Goal: Obtain resource: Download file/media

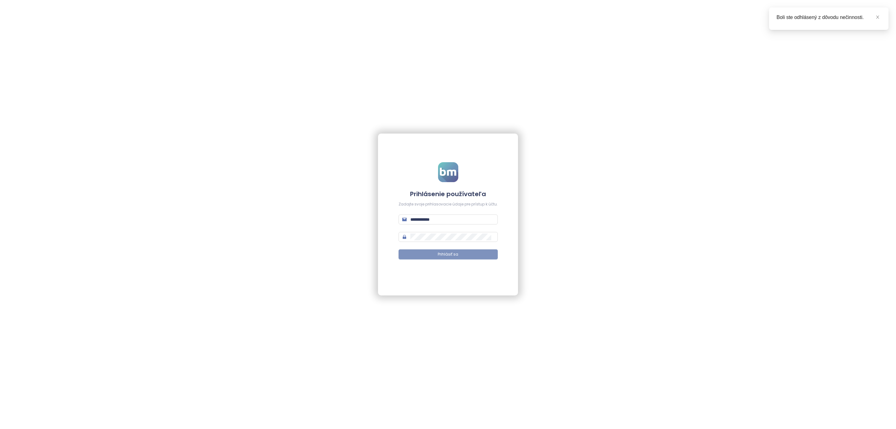
click at [419, 254] on button "Prihlásiť sa" at bounding box center [448, 254] width 99 height 10
click at [452, 255] on span "Prihlásiť sa" at bounding box center [448, 254] width 21 height 6
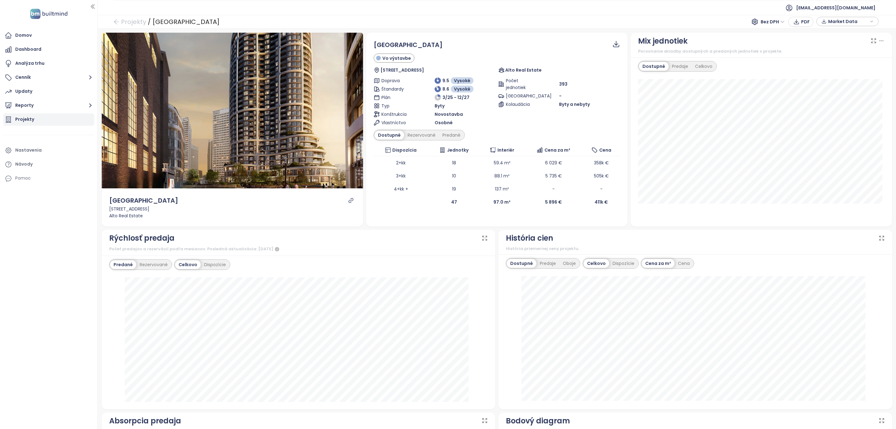
click at [21, 121] on div "Projekty" at bounding box center [24, 119] width 19 height 8
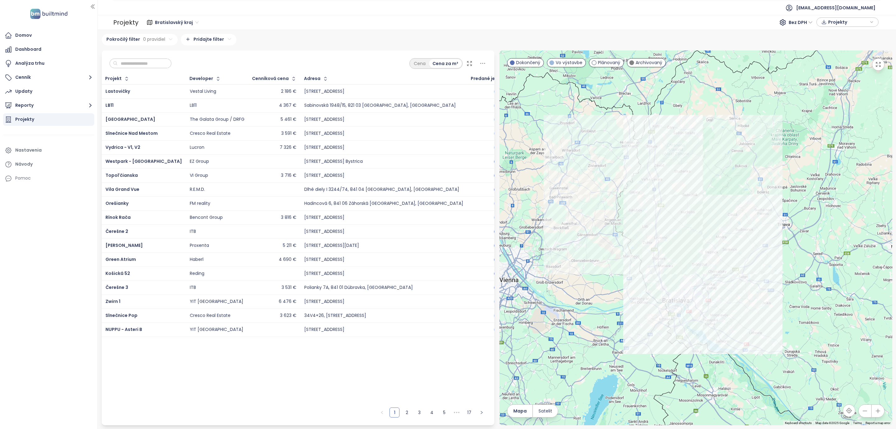
click at [143, 65] on input "text" at bounding box center [143, 63] width 50 height 9
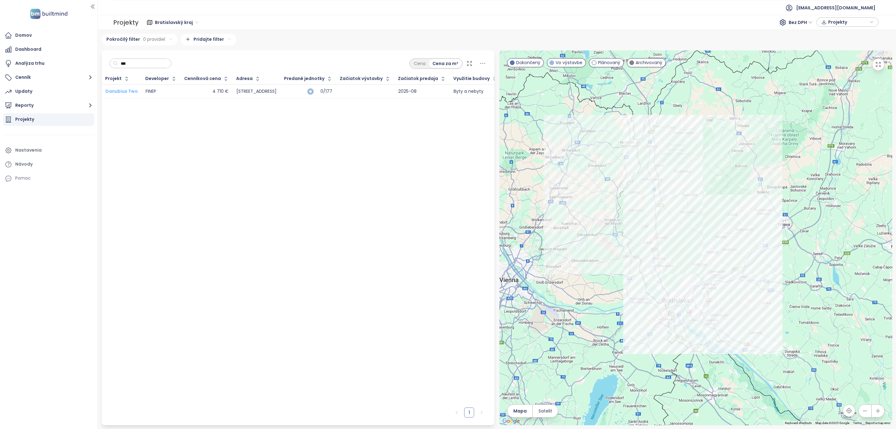
type input "***"
click at [122, 91] on span "Danubius Two" at bounding box center [121, 91] width 32 height 6
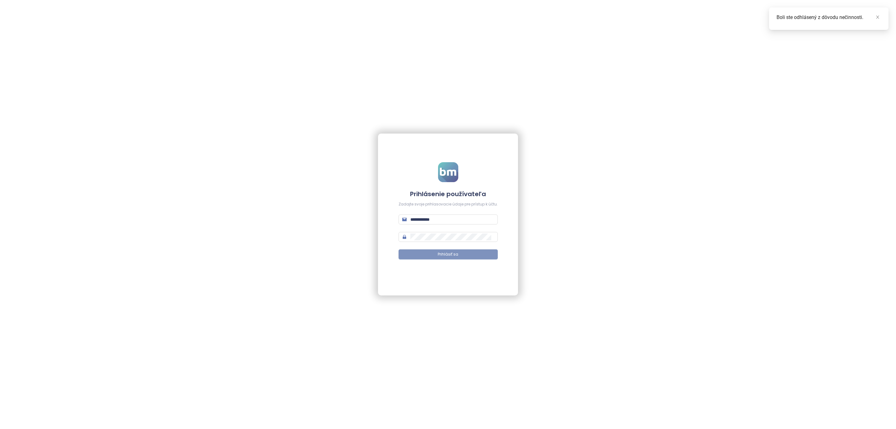
click at [430, 259] on button "Prihlásiť sa" at bounding box center [448, 254] width 99 height 10
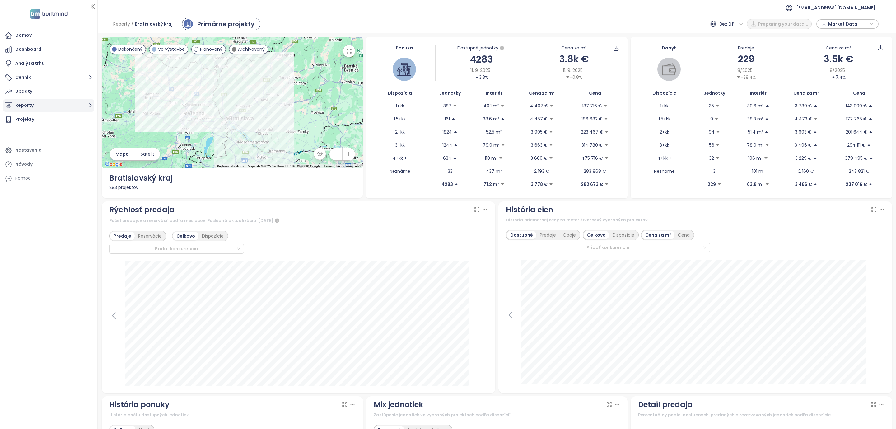
click at [35, 107] on button "Reporty" at bounding box center [48, 105] width 91 height 12
click at [24, 139] on div "Bratislava I-V" at bounding box center [34, 143] width 28 height 8
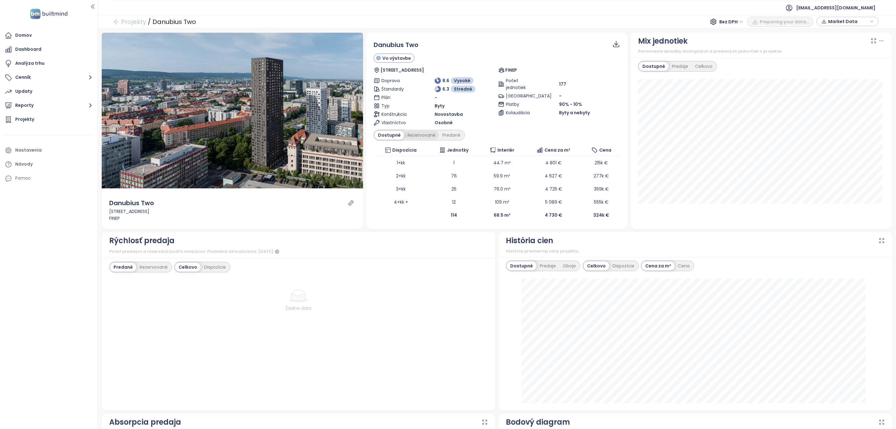
click at [414, 138] on div "Rezervované" at bounding box center [421, 135] width 35 height 9
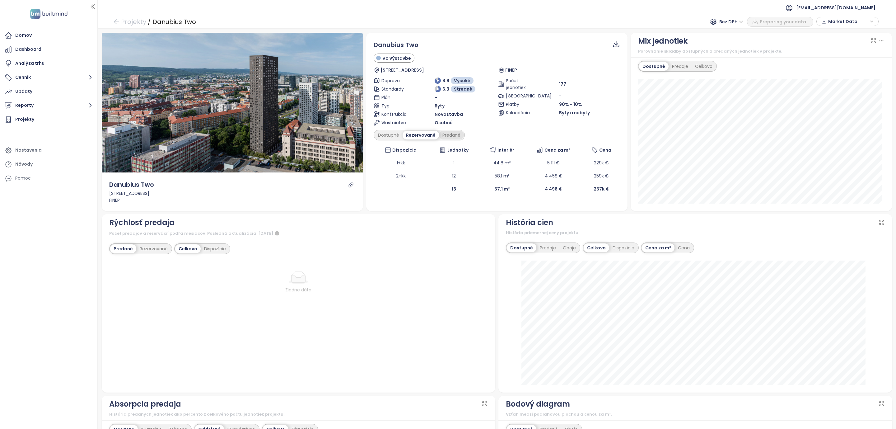
click at [455, 134] on div "Predané" at bounding box center [451, 135] width 25 height 9
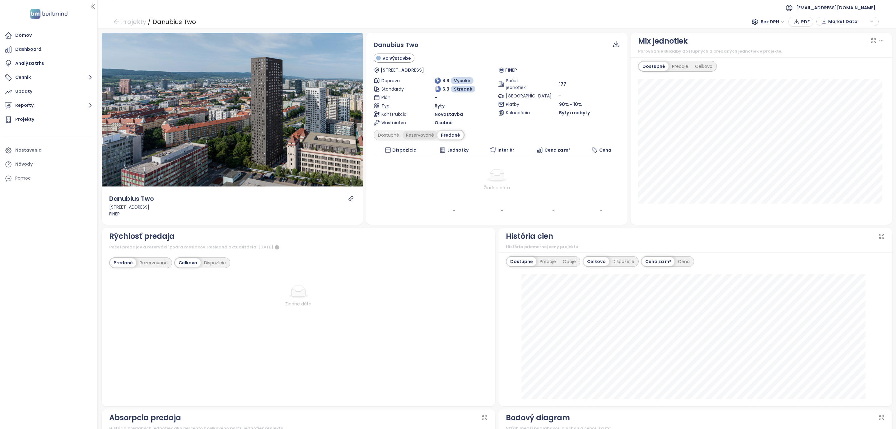
click at [415, 134] on div "Rezervované" at bounding box center [420, 135] width 35 height 9
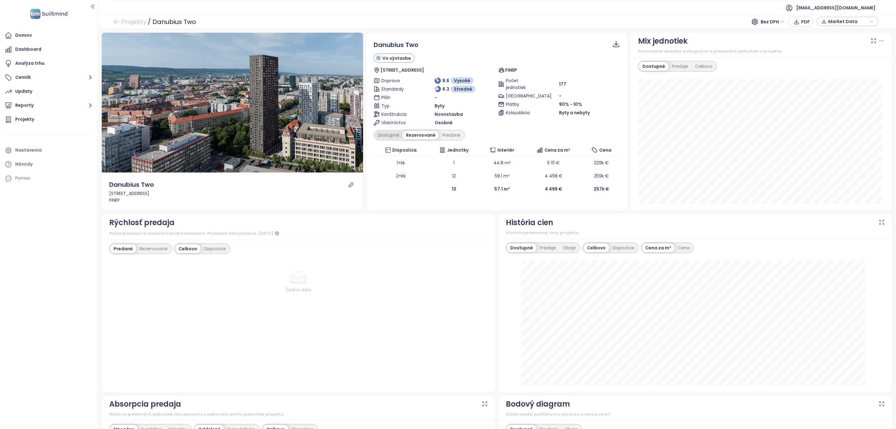
click at [378, 135] on div "Dostupné" at bounding box center [389, 135] width 28 height 9
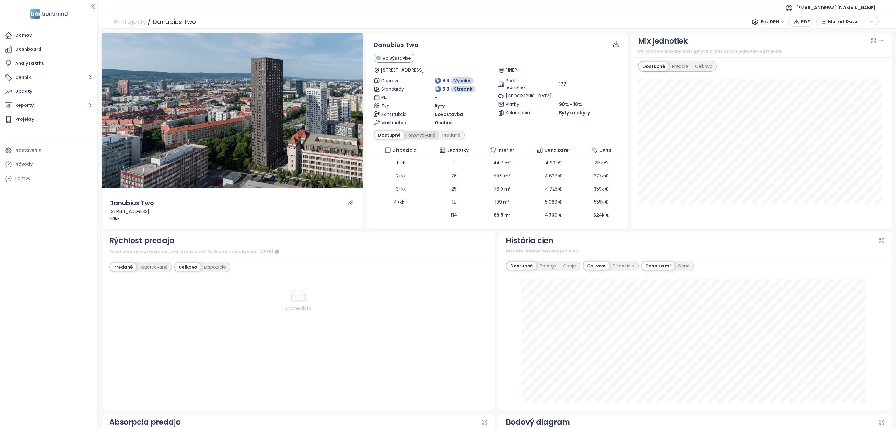
click at [417, 136] on div "Rezervované" at bounding box center [421, 135] width 35 height 9
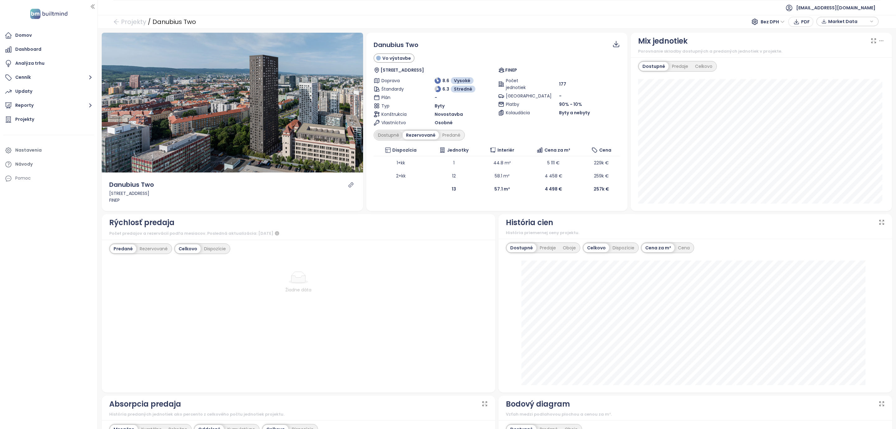
click at [377, 134] on div "Dostupné" at bounding box center [389, 135] width 28 height 9
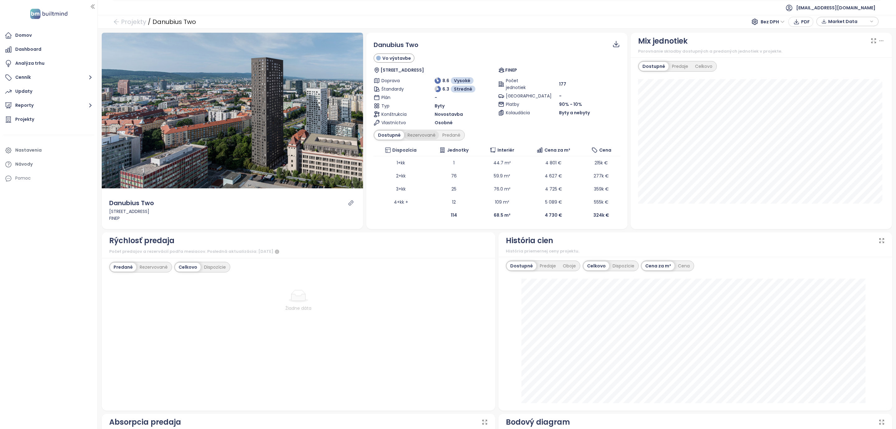
click at [419, 136] on div "Rezervované" at bounding box center [421, 135] width 35 height 9
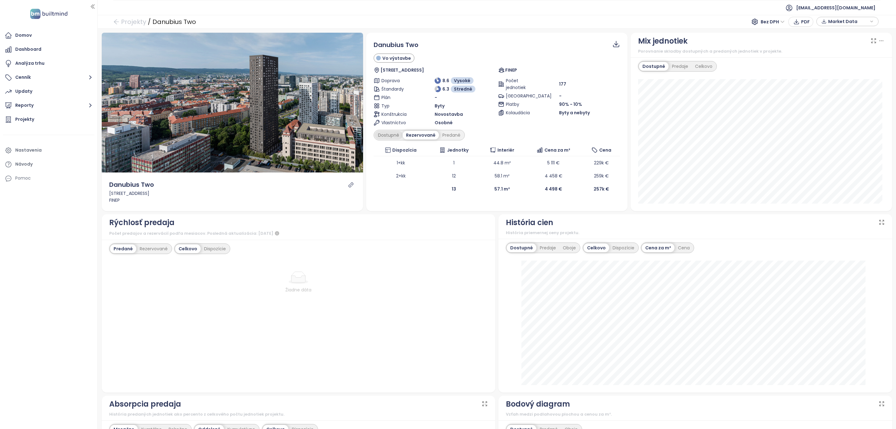
click at [386, 135] on div "Dostupné" at bounding box center [389, 135] width 28 height 9
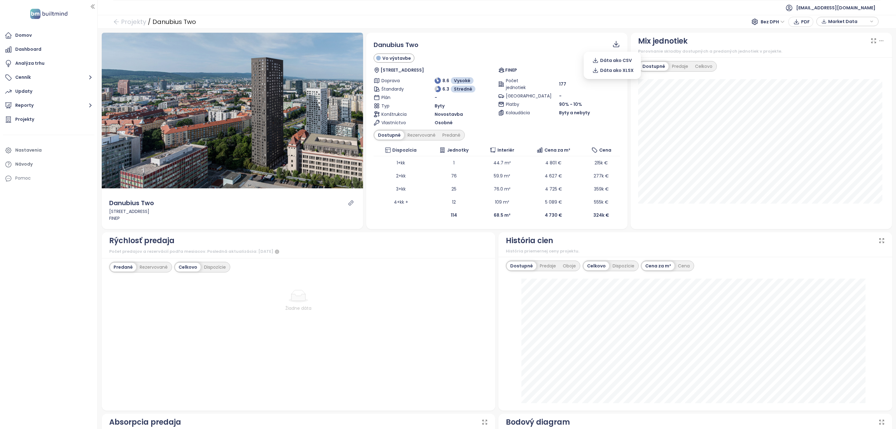
click at [612, 42] on icon at bounding box center [616, 44] width 8 height 8
click at [613, 69] on span "Dáta ako XLSX" at bounding box center [617, 70] width 34 height 7
click at [416, 134] on div "Rezervované" at bounding box center [421, 135] width 35 height 9
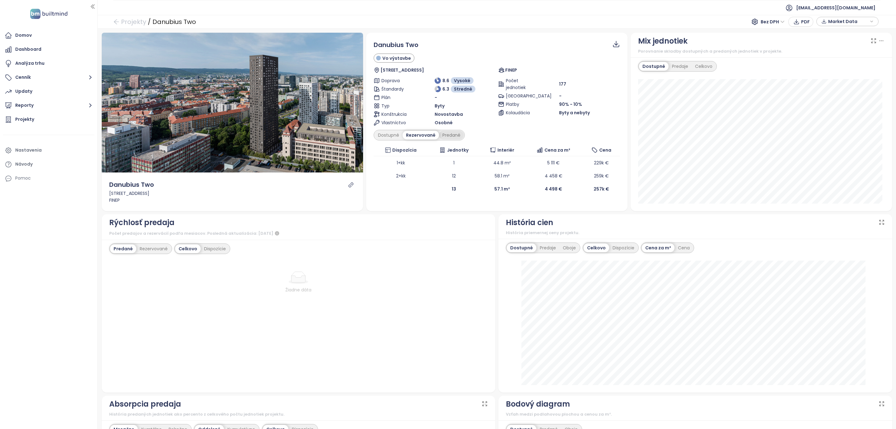
click at [448, 134] on div "Predané" at bounding box center [451, 135] width 25 height 9
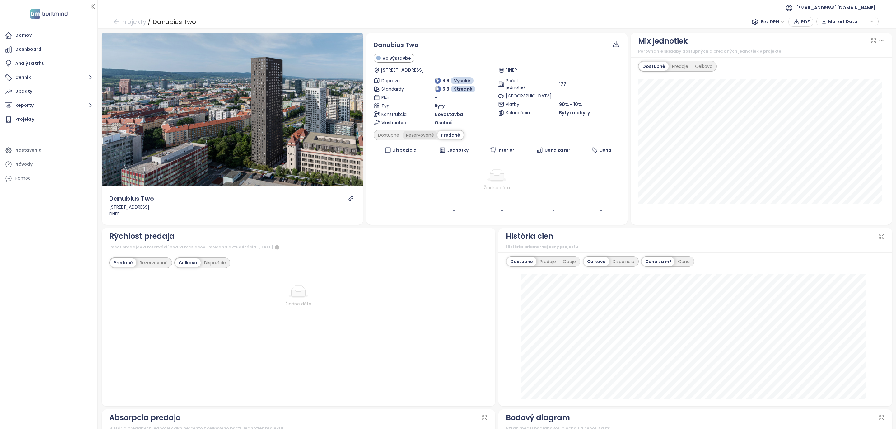
click at [419, 134] on div "Rezervované" at bounding box center [420, 135] width 35 height 9
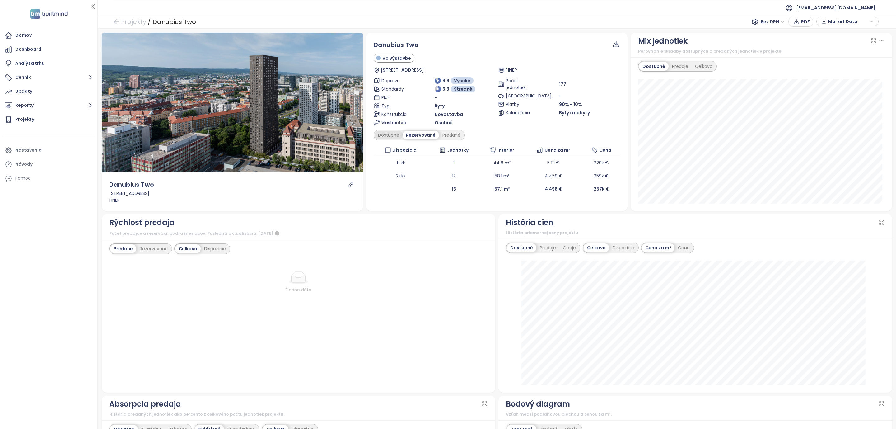
click at [385, 137] on div "Dostupné" at bounding box center [389, 135] width 28 height 9
